Goal: Browse casually: Explore the website without a specific task or goal

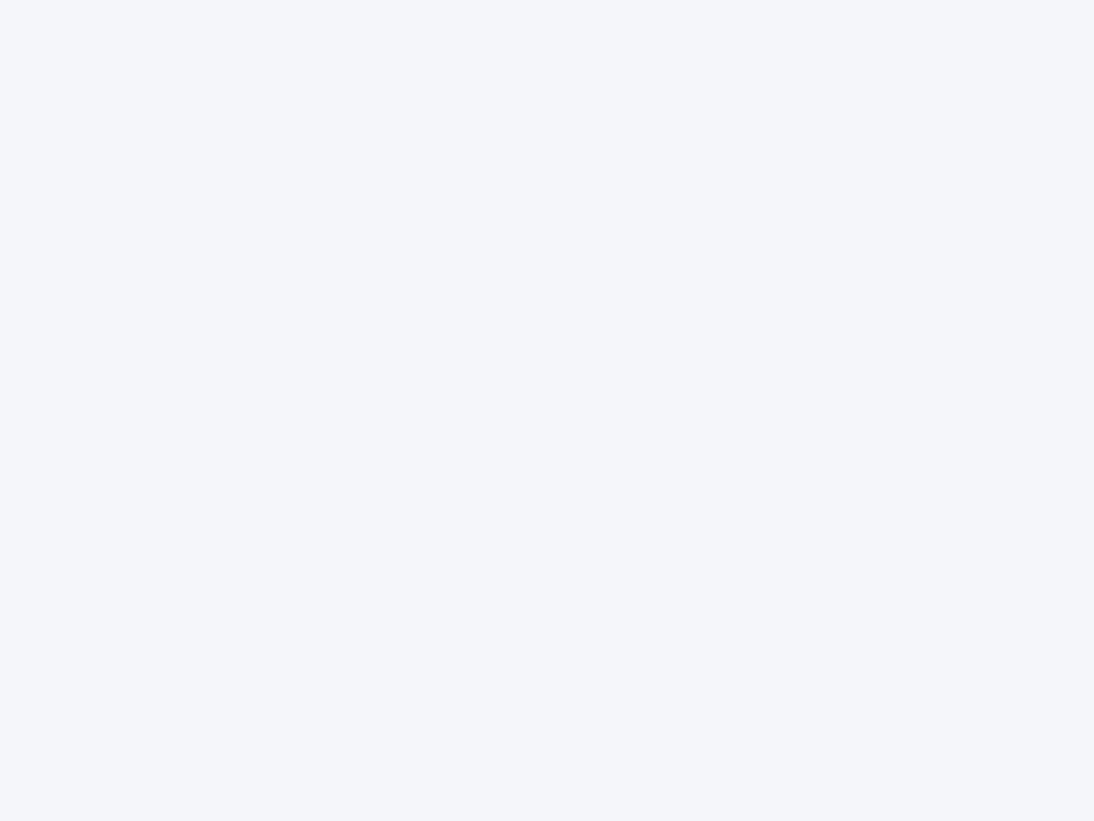
click at [547, 410] on div at bounding box center [547, 410] width 1094 height 821
